Goal: Transaction & Acquisition: Obtain resource

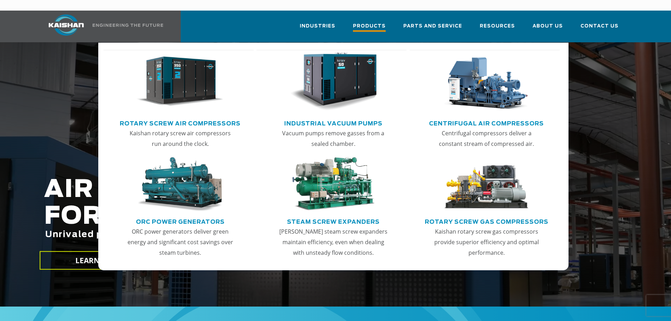
click at [380, 17] on link "Products" at bounding box center [369, 29] width 33 height 25
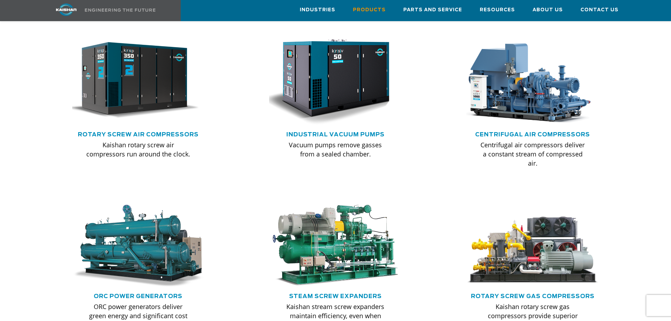
scroll to position [458, 0]
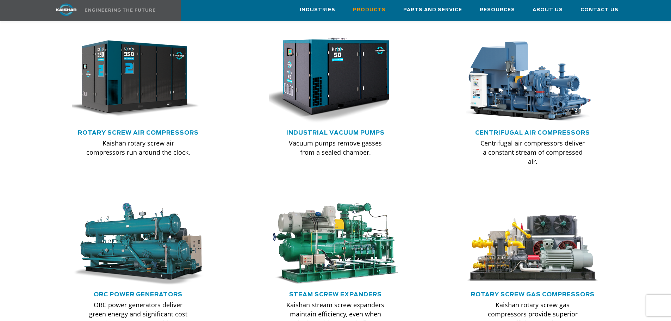
click at [46, 93] on div at bounding box center [138, 100] width 197 height 188
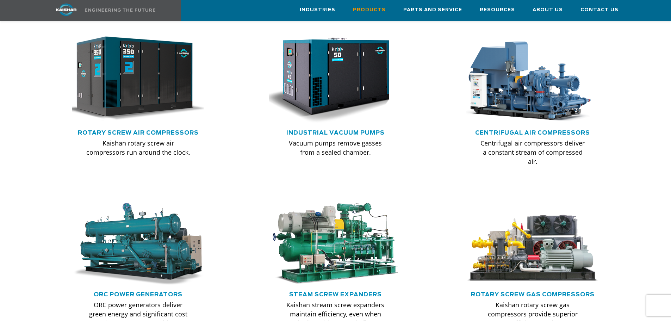
click at [155, 70] on img at bounding box center [133, 79] width 146 height 98
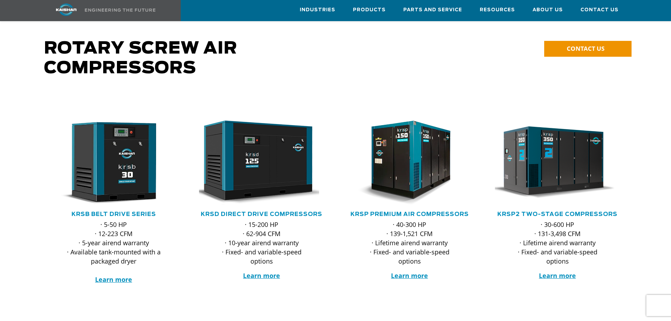
scroll to position [35, 0]
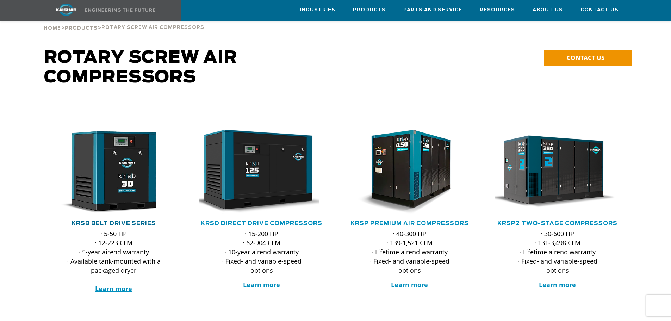
click at [122, 220] on link "KRSB Belt Drive Series" at bounding box center [113, 223] width 85 height 6
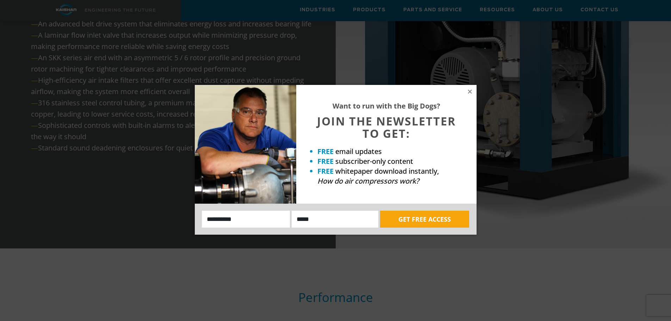
scroll to position [1021, 0]
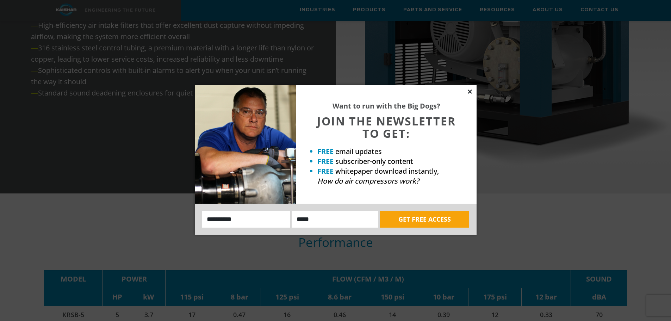
click at [468, 92] on icon at bounding box center [470, 91] width 6 height 6
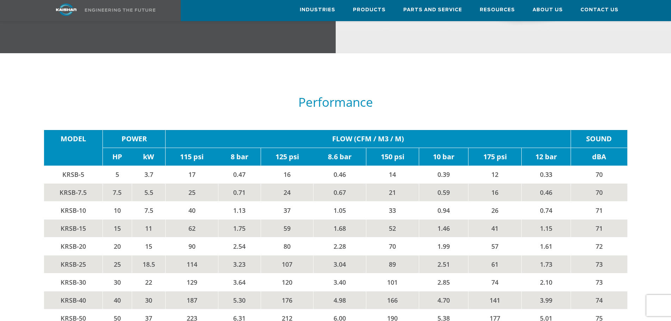
scroll to position [1162, 0]
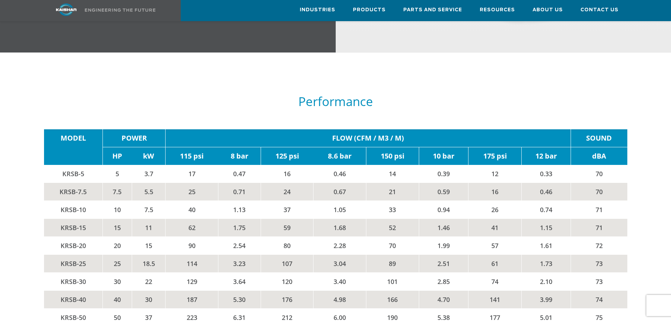
click at [546, 45] on div "**********" at bounding box center [335, 0] width 671 height 2159
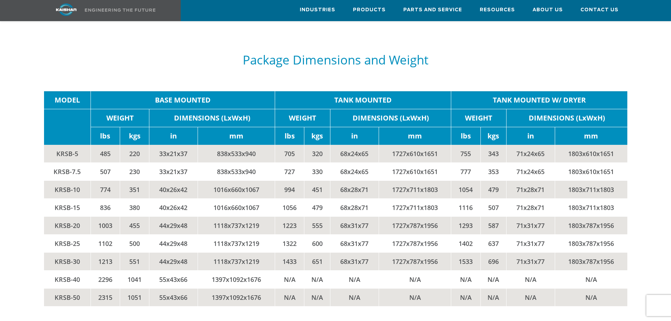
scroll to position [1479, 0]
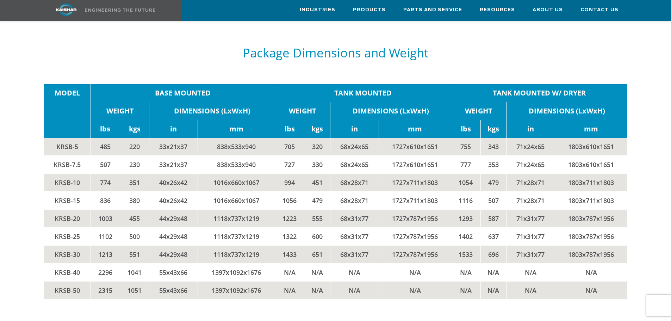
click at [358, 138] on td "68x24x65" at bounding box center [354, 147] width 49 height 18
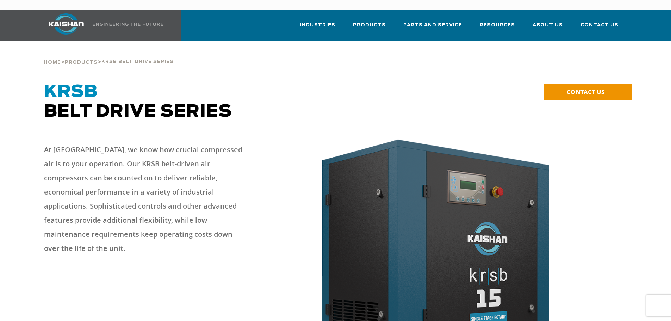
scroll to position [0, 0]
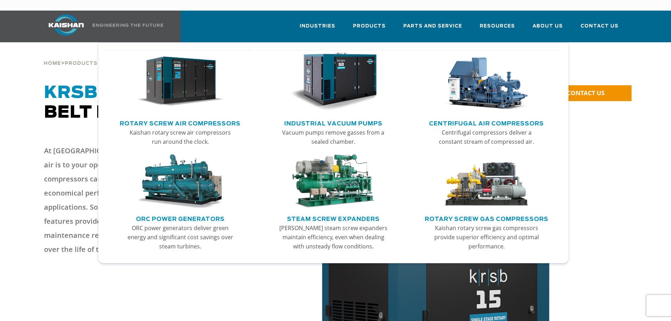
click at [189, 71] on img "Main menu" at bounding box center [180, 81] width 87 height 58
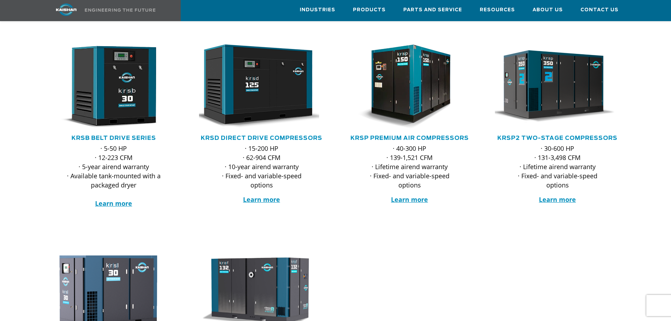
scroll to position [106, 0]
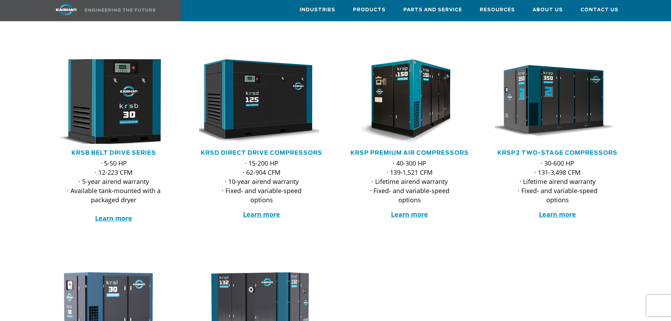
click at [130, 86] on img at bounding box center [108, 101] width 138 height 93
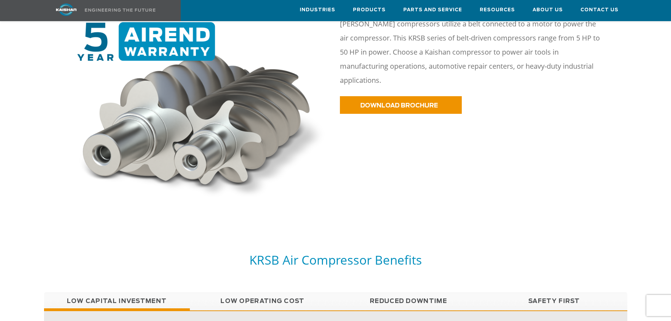
scroll to position [423, 0]
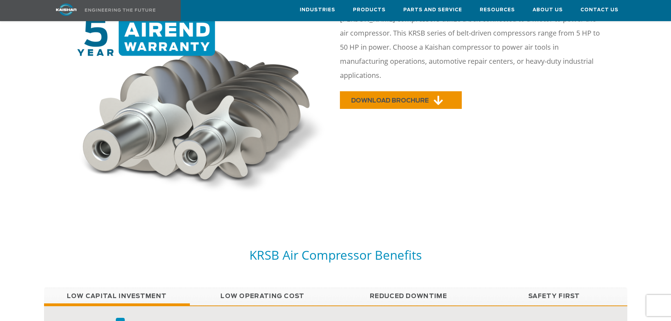
click at [412, 98] on span "DOWNLOAD BROCHURE" at bounding box center [389, 101] width 77 height 6
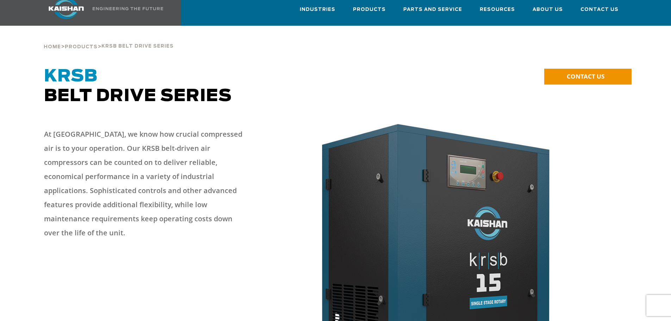
scroll to position [0, 0]
